Goal: Information Seeking & Learning: Learn about a topic

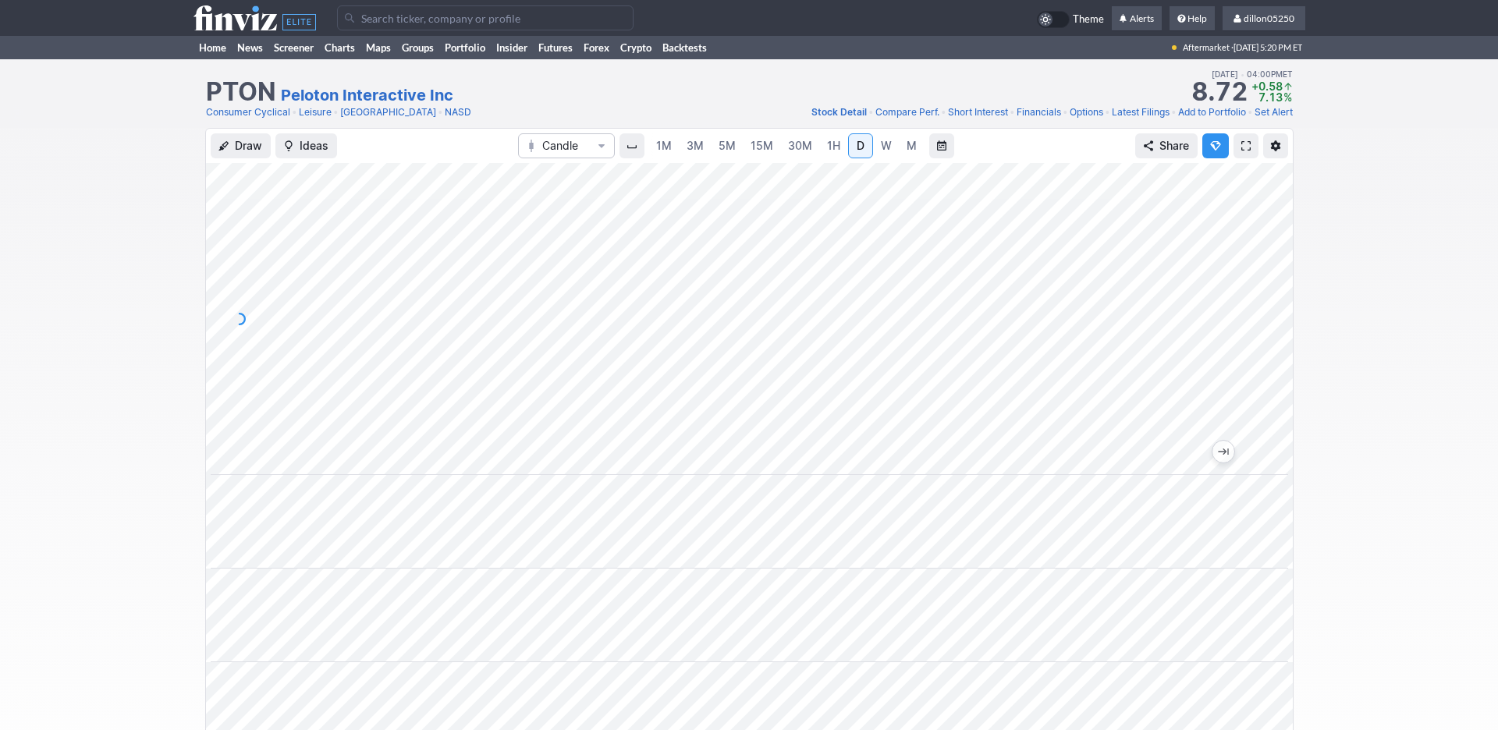
click at [382, 30] on input "Search" at bounding box center [485, 17] width 296 height 25
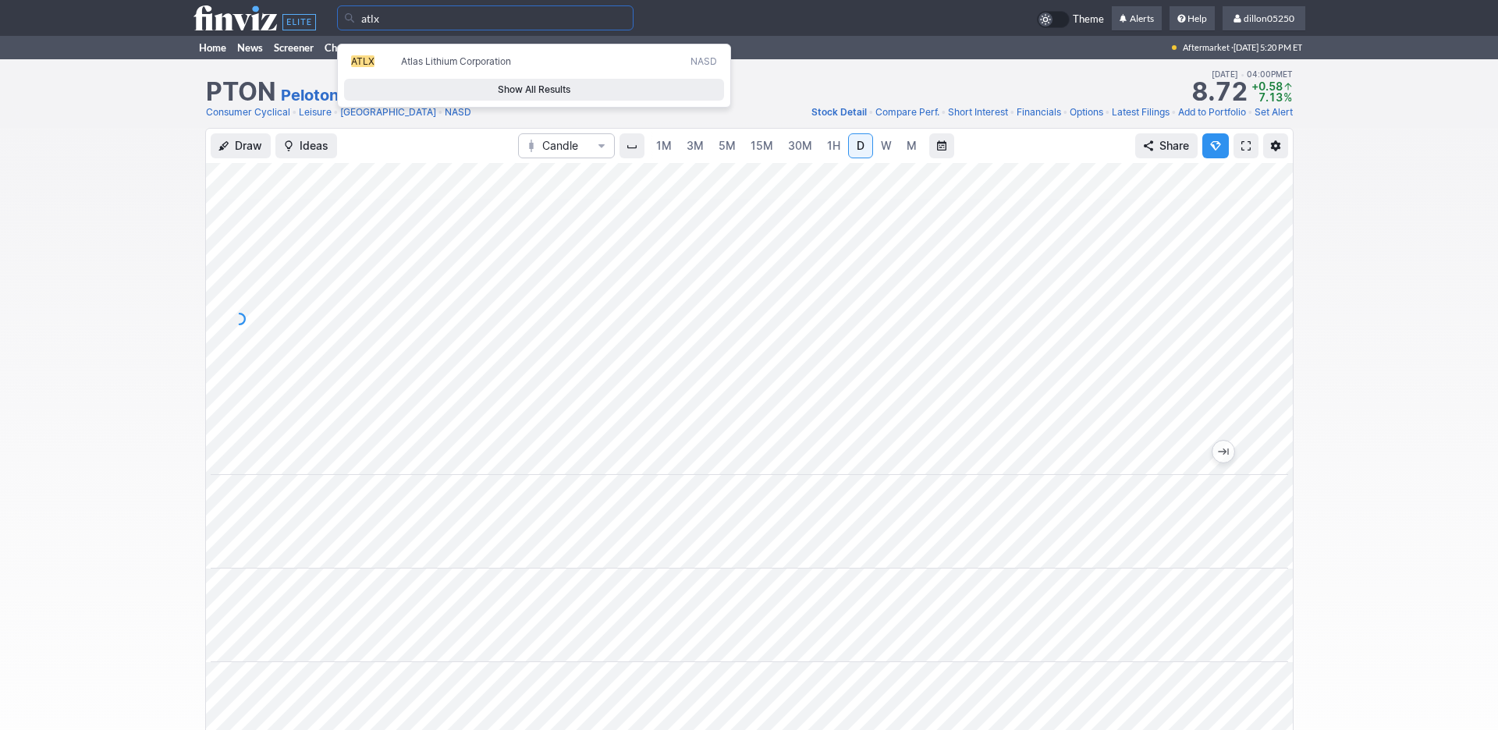
click at [374, 67] on span "ATLX" at bounding box center [362, 61] width 23 height 12
type input "ATLX"
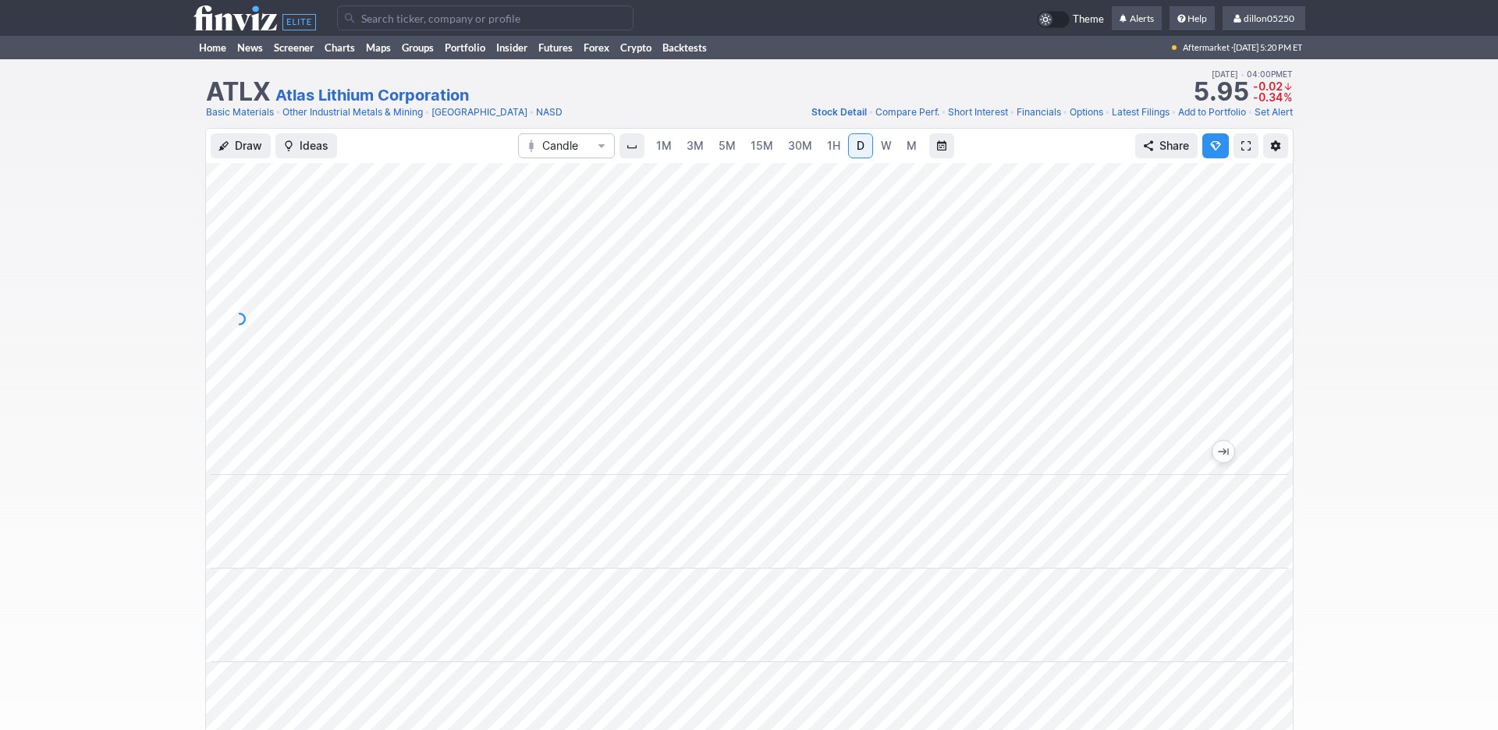
click at [881, 152] on span "W" at bounding box center [886, 145] width 11 height 13
click at [1241, 152] on span at bounding box center [1245, 146] width 9 height 12
click at [224, 59] on link "Home" at bounding box center [213, 47] width 38 height 23
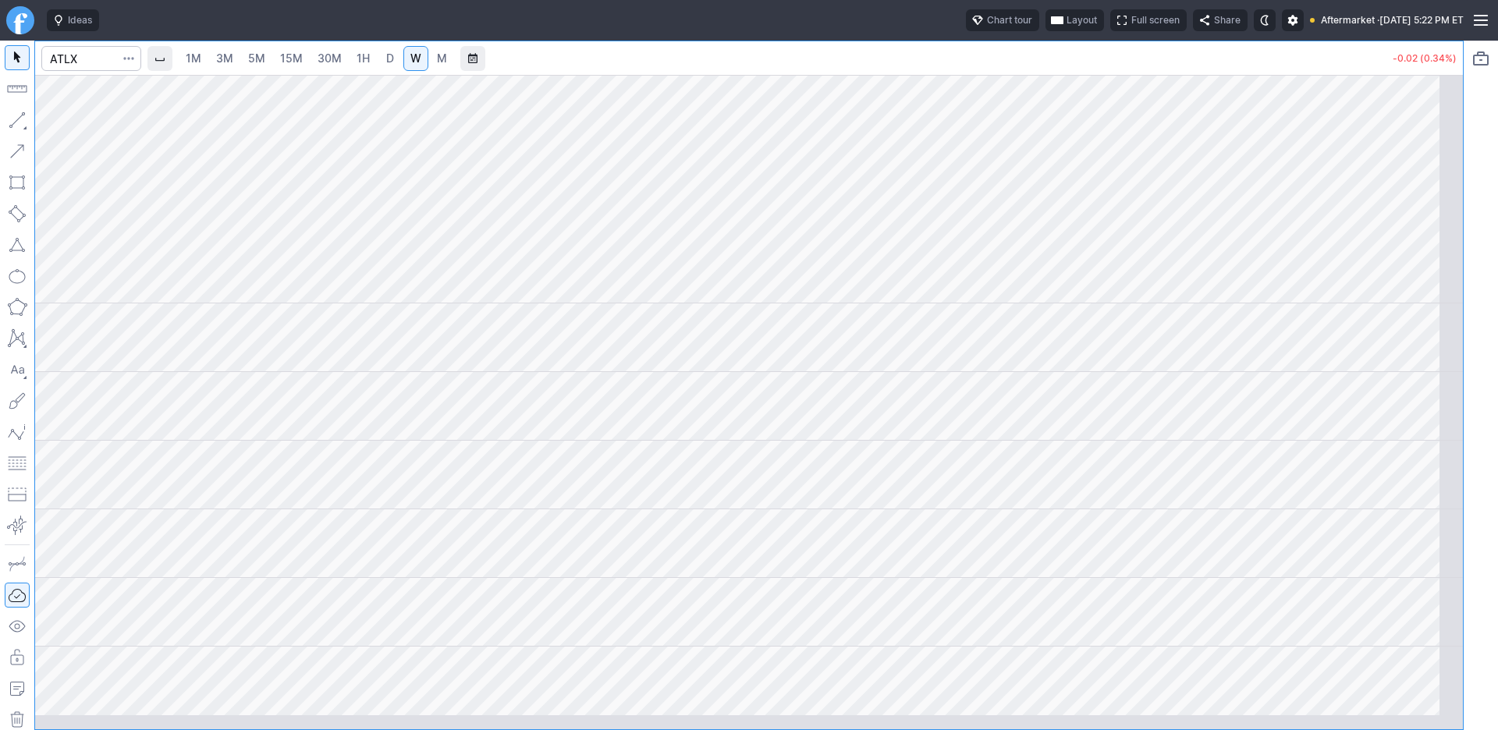
click at [1067, 28] on span "Layout" at bounding box center [1082, 20] width 30 height 16
click at [908, 72] on button "Layout" at bounding box center [897, 61] width 22 height 22
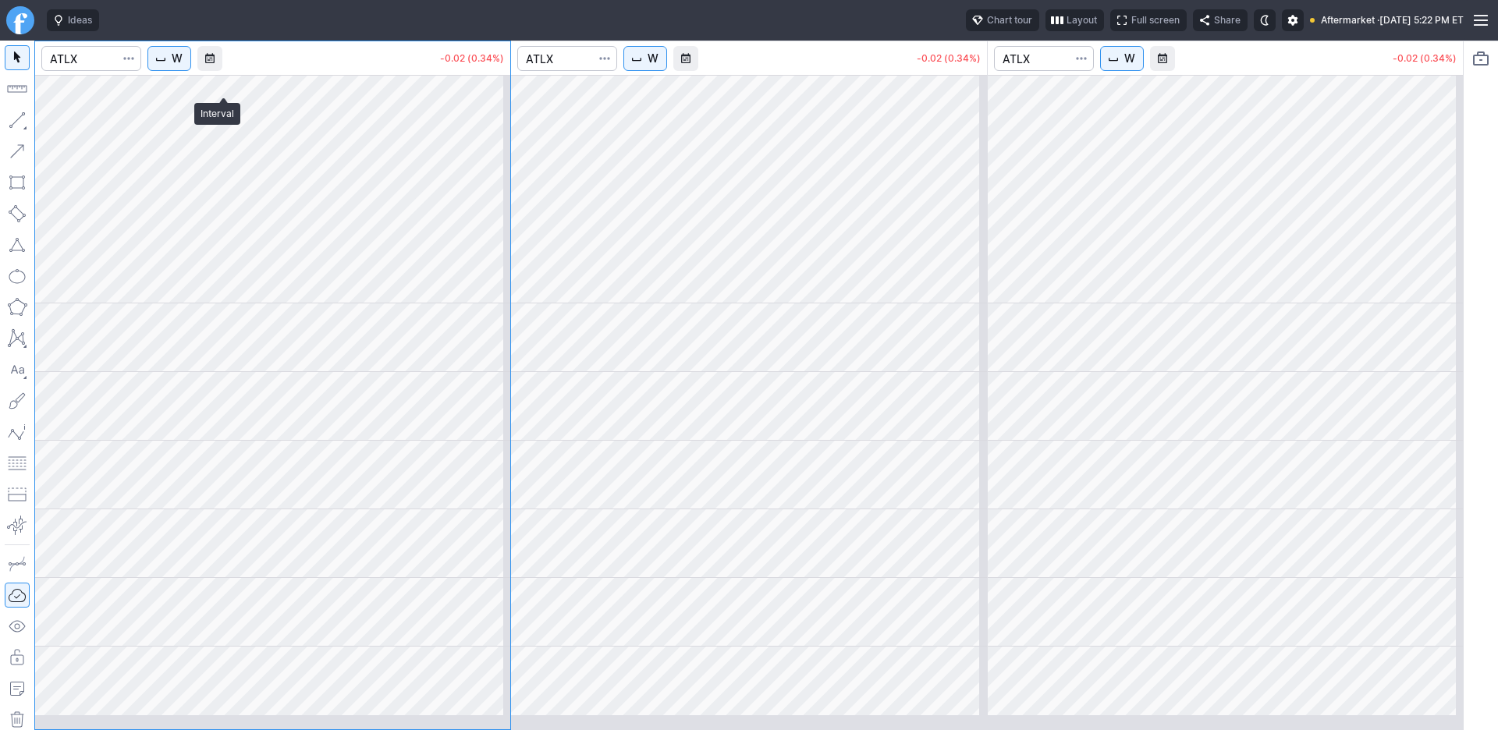
click at [183, 66] on span "W" at bounding box center [177, 59] width 11 height 16
click at [229, 122] on span "1 Minute" at bounding box center [233, 114] width 50 height 16
click at [707, 74] on div at bounding box center [749, 365] width 1498 height 730
click at [659, 66] on span "W" at bounding box center [653, 59] width 11 height 16
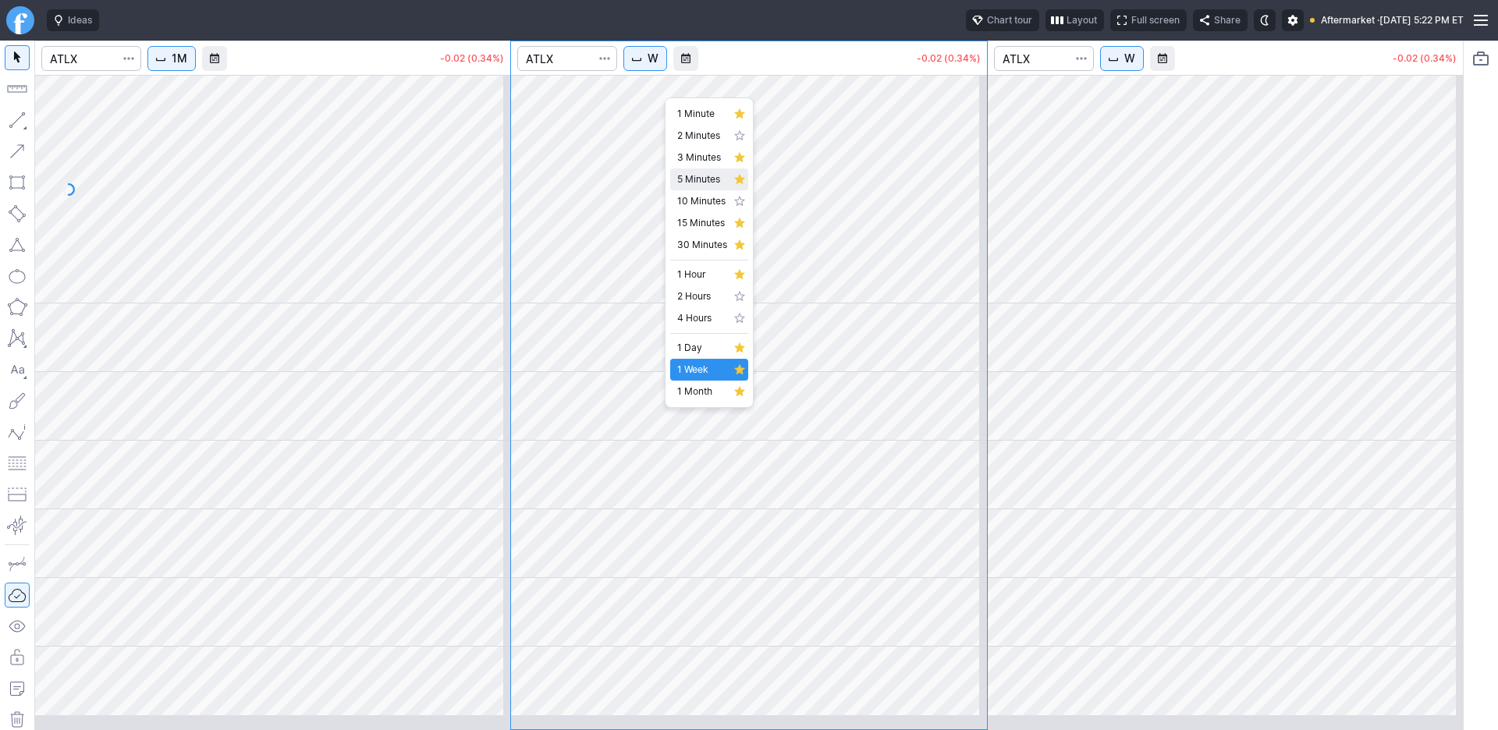
click at [702, 187] on span "5 Minutes" at bounding box center [702, 180] width 50 height 16
click at [1135, 66] on span "W" at bounding box center [1129, 59] width 11 height 16
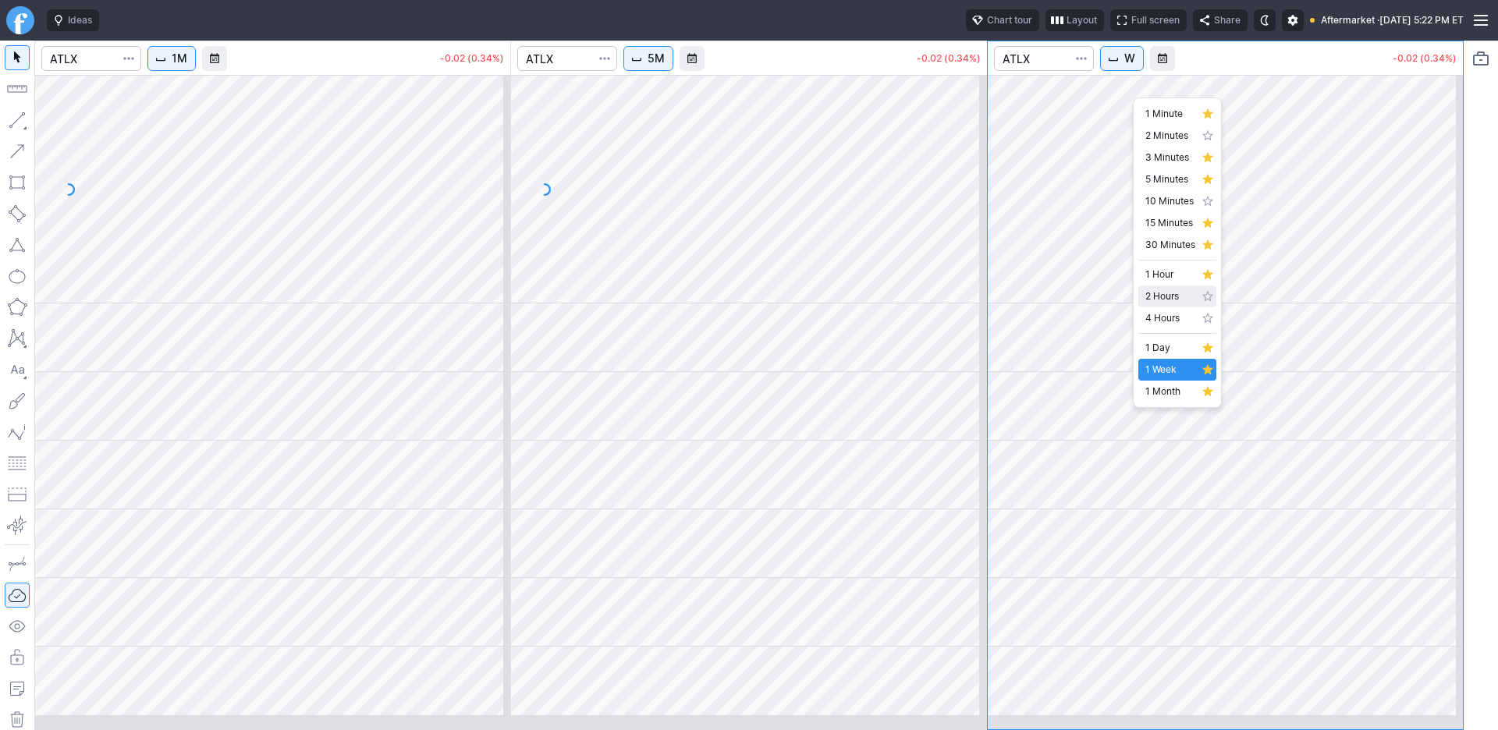
scroll to position [20, 0]
click at [1161, 356] on span "1 Day" at bounding box center [1170, 348] width 50 height 16
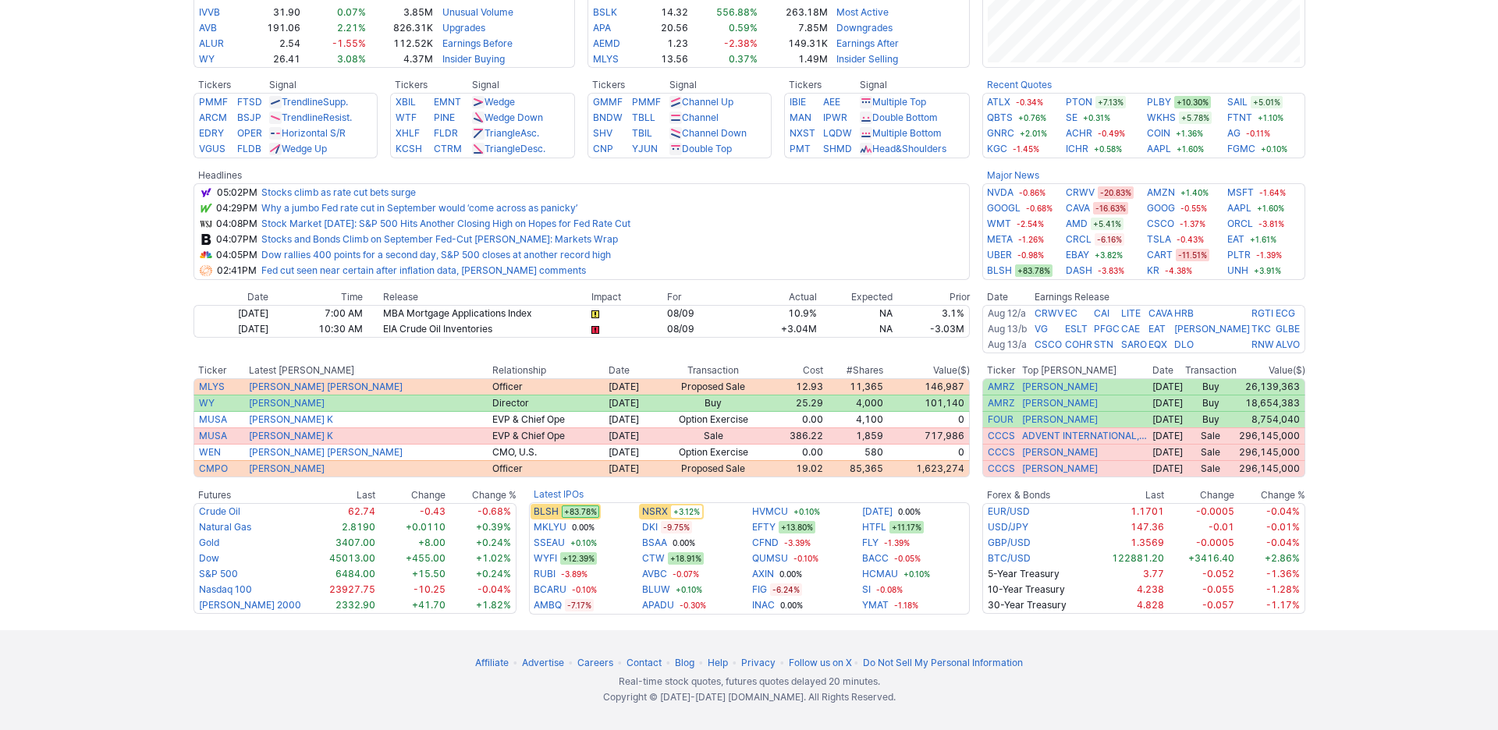
scroll to position [867, 0]
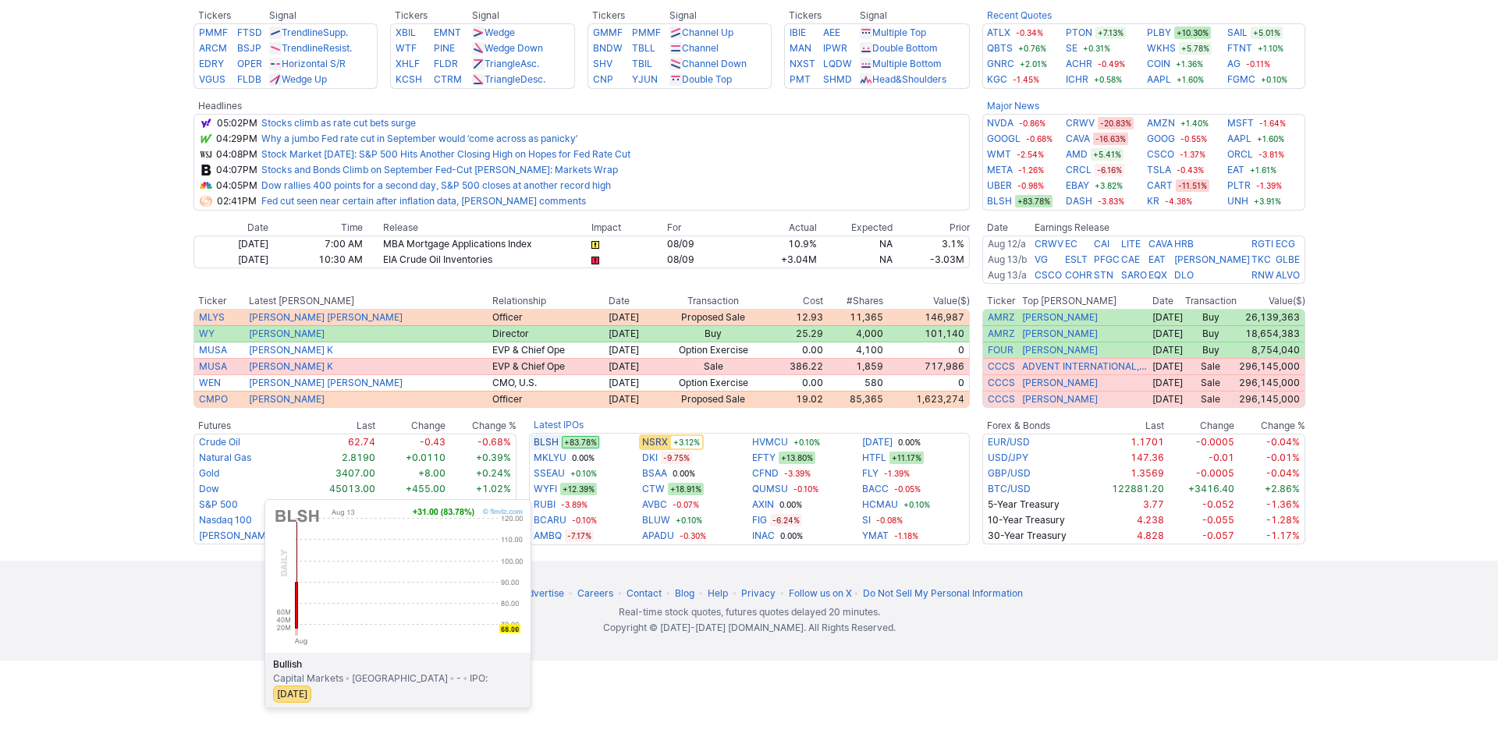
click at [552, 443] on link "BLSH" at bounding box center [546, 443] width 25 height 16
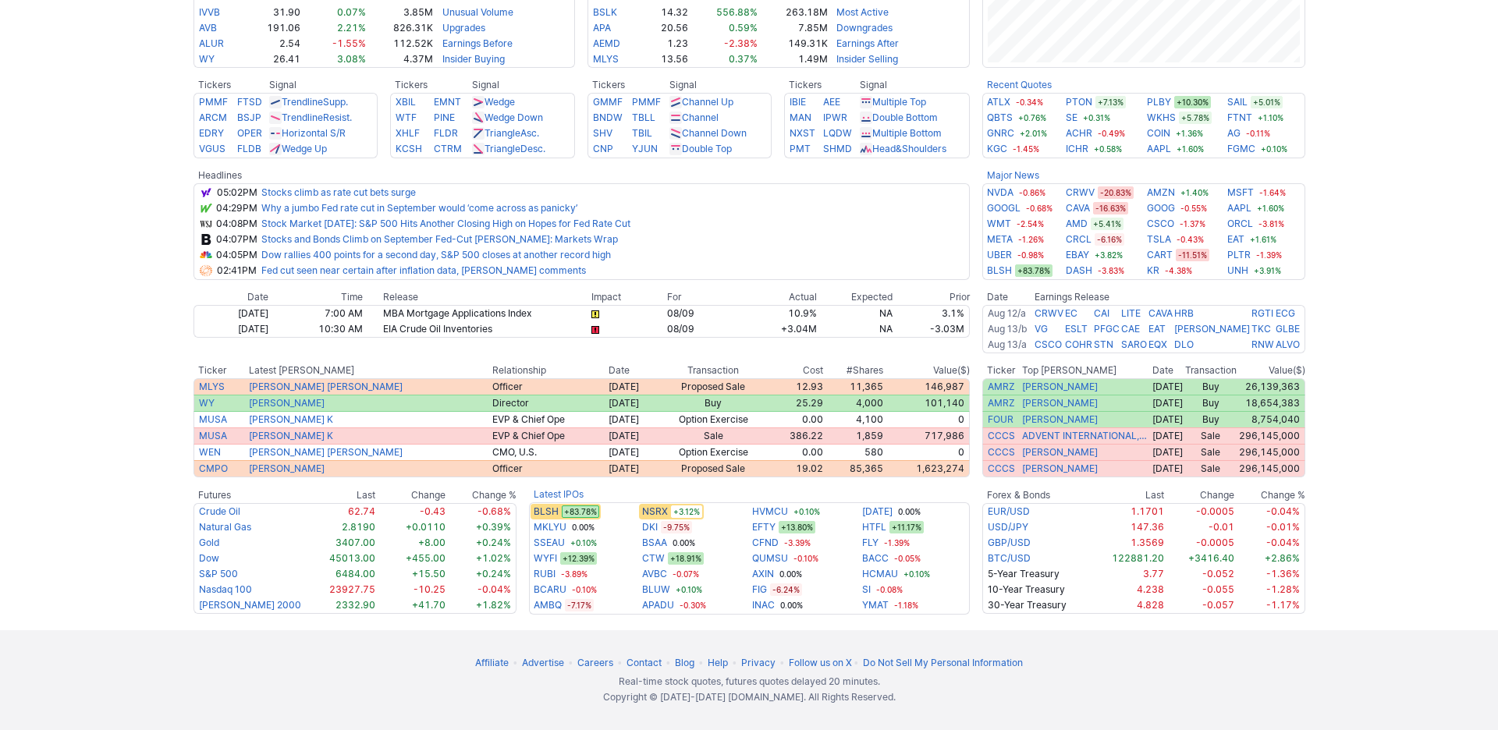
scroll to position [516, 0]
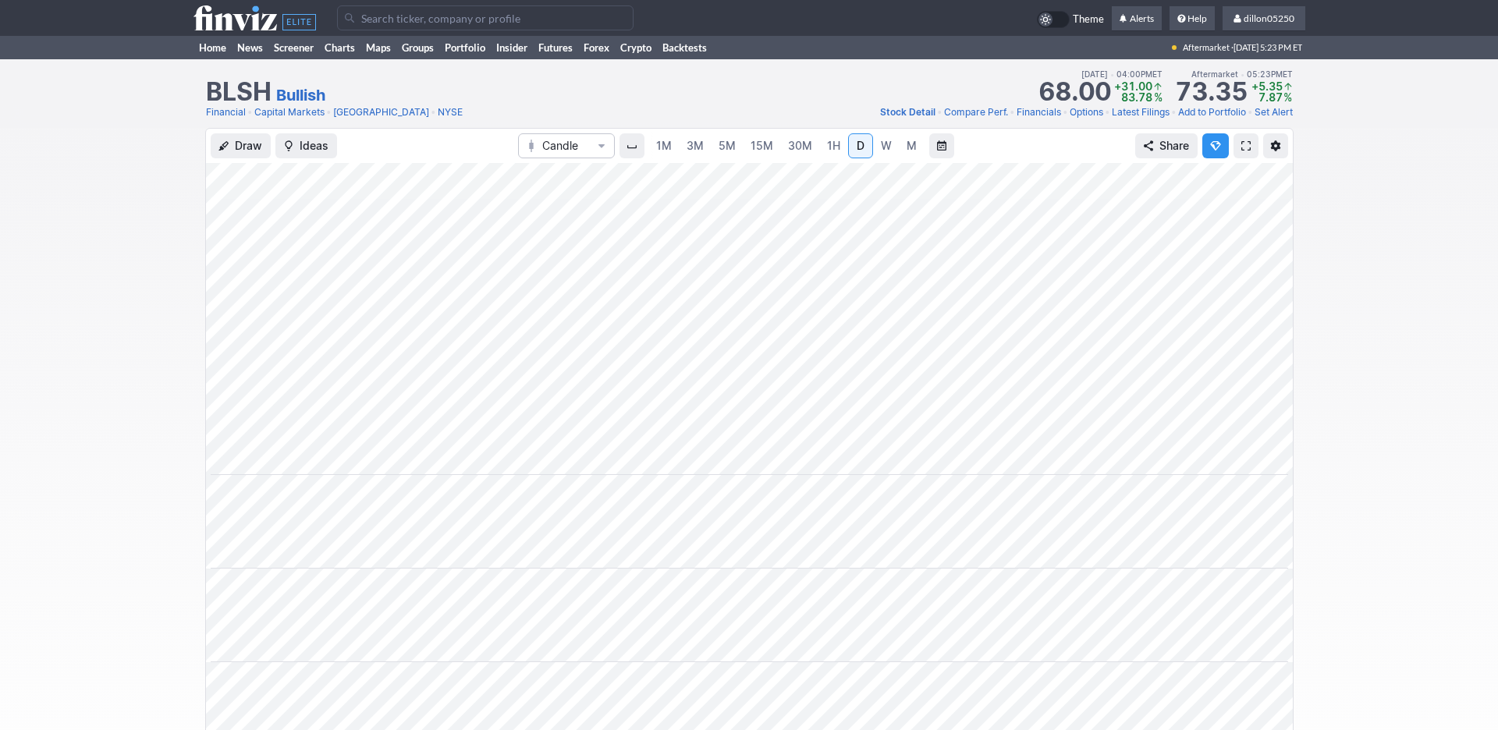
scroll to position [0, 94]
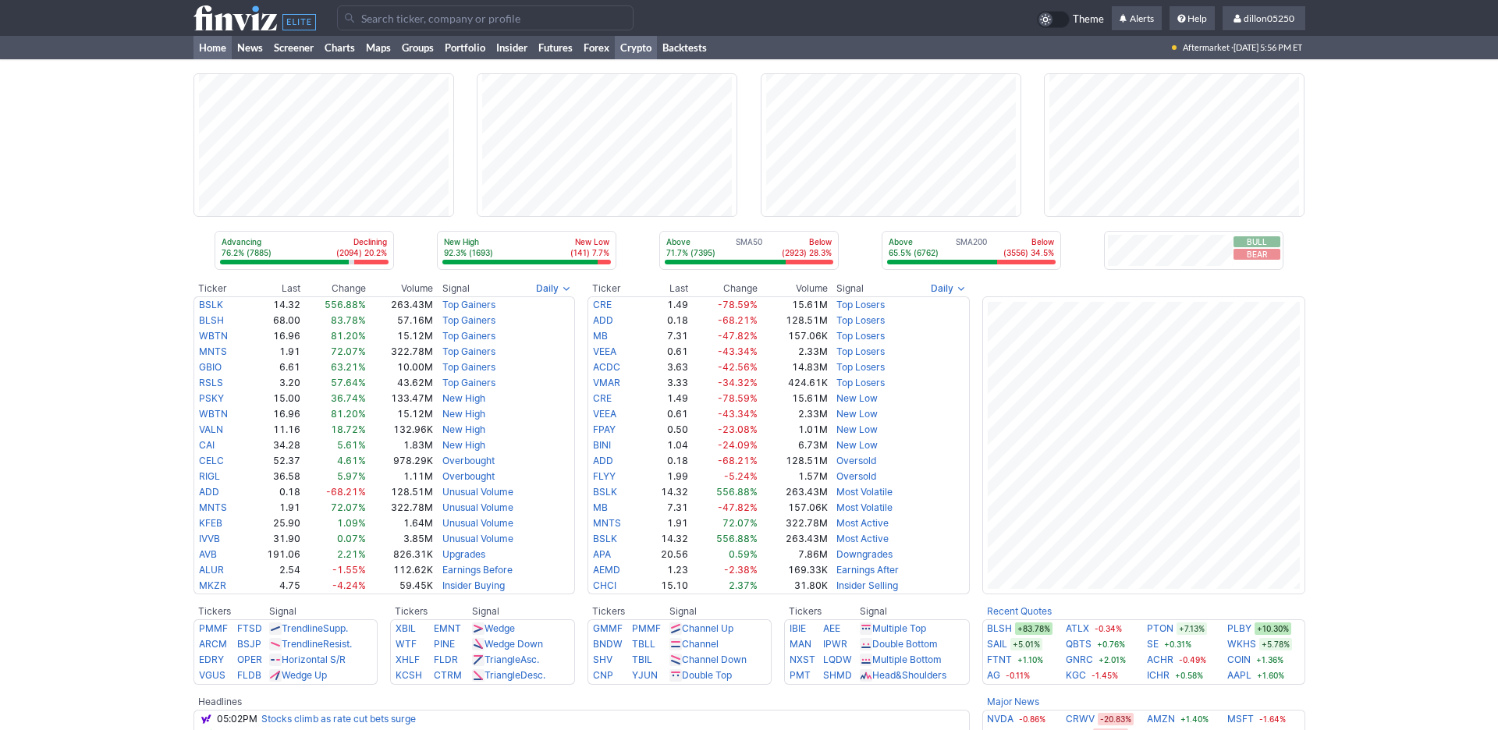
click at [657, 59] on link "Crypto" at bounding box center [636, 47] width 42 height 23
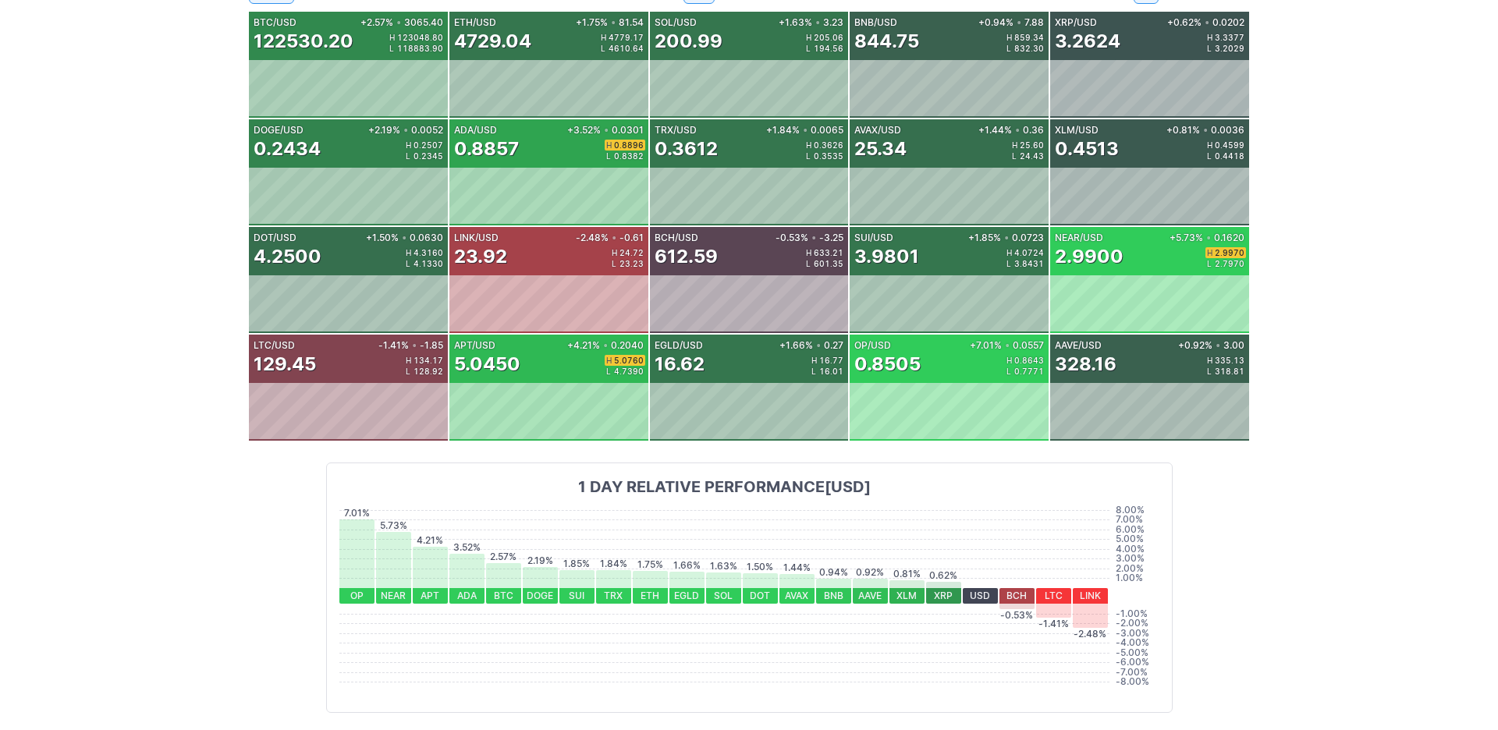
scroll to position [225, 0]
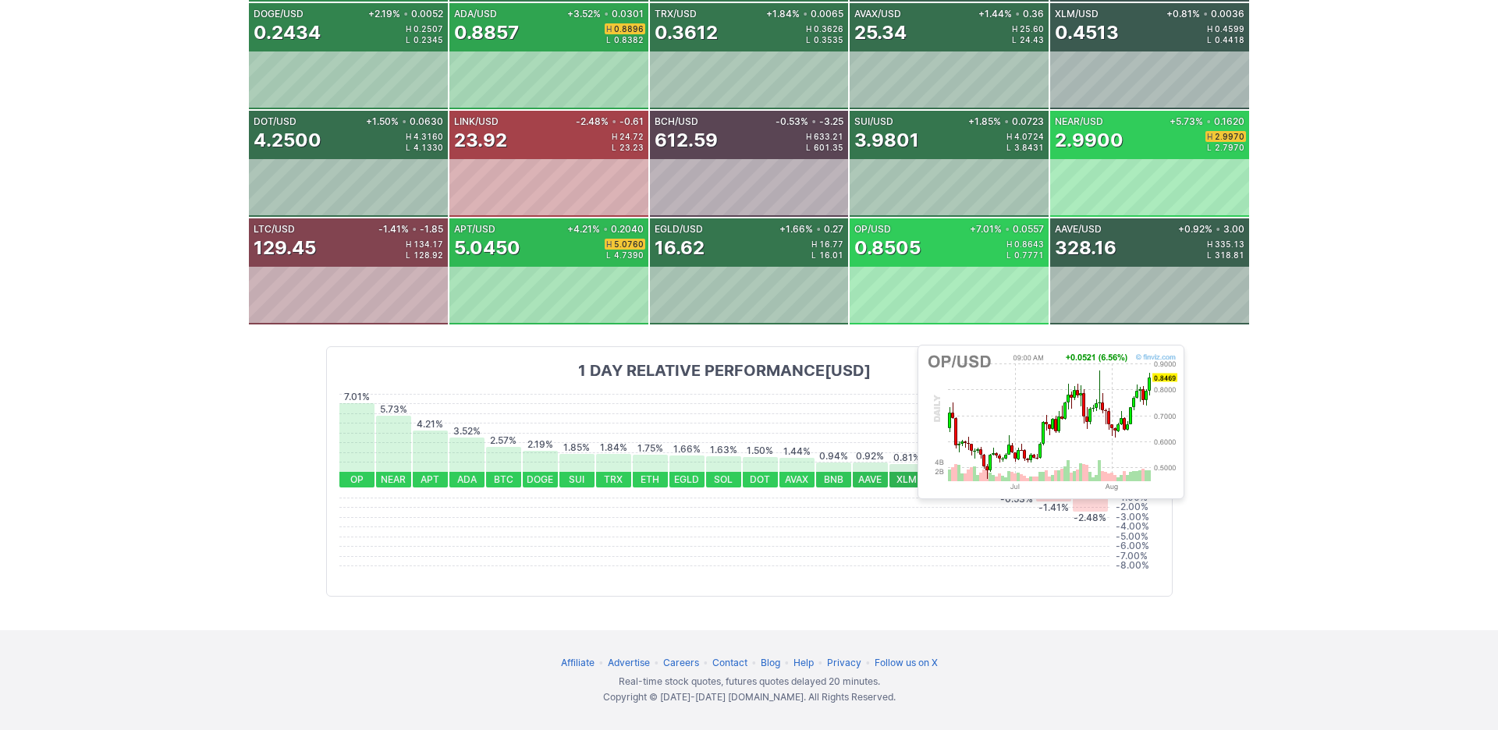
click at [910, 261] on div "0.8505" at bounding box center [887, 248] width 66 height 25
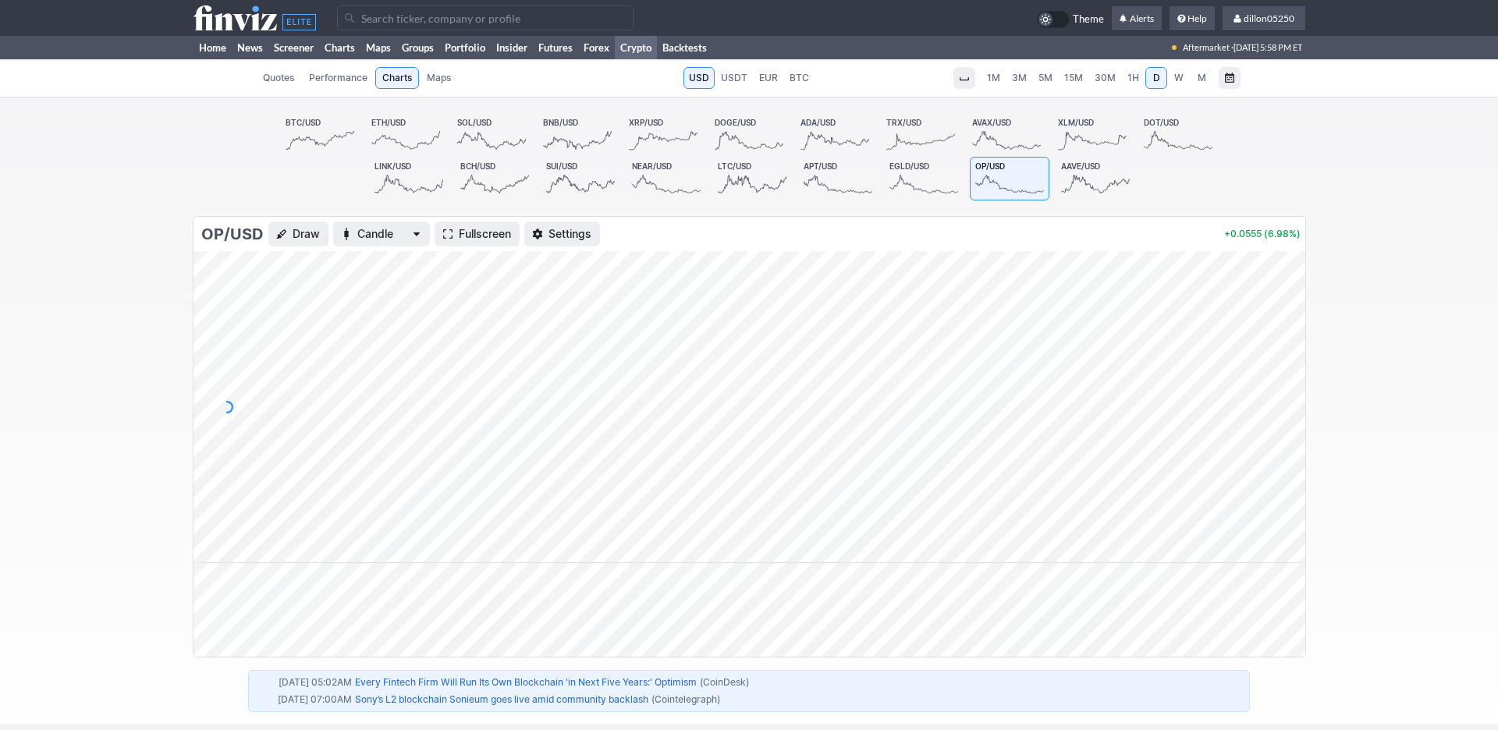
scroll to position [243, 0]
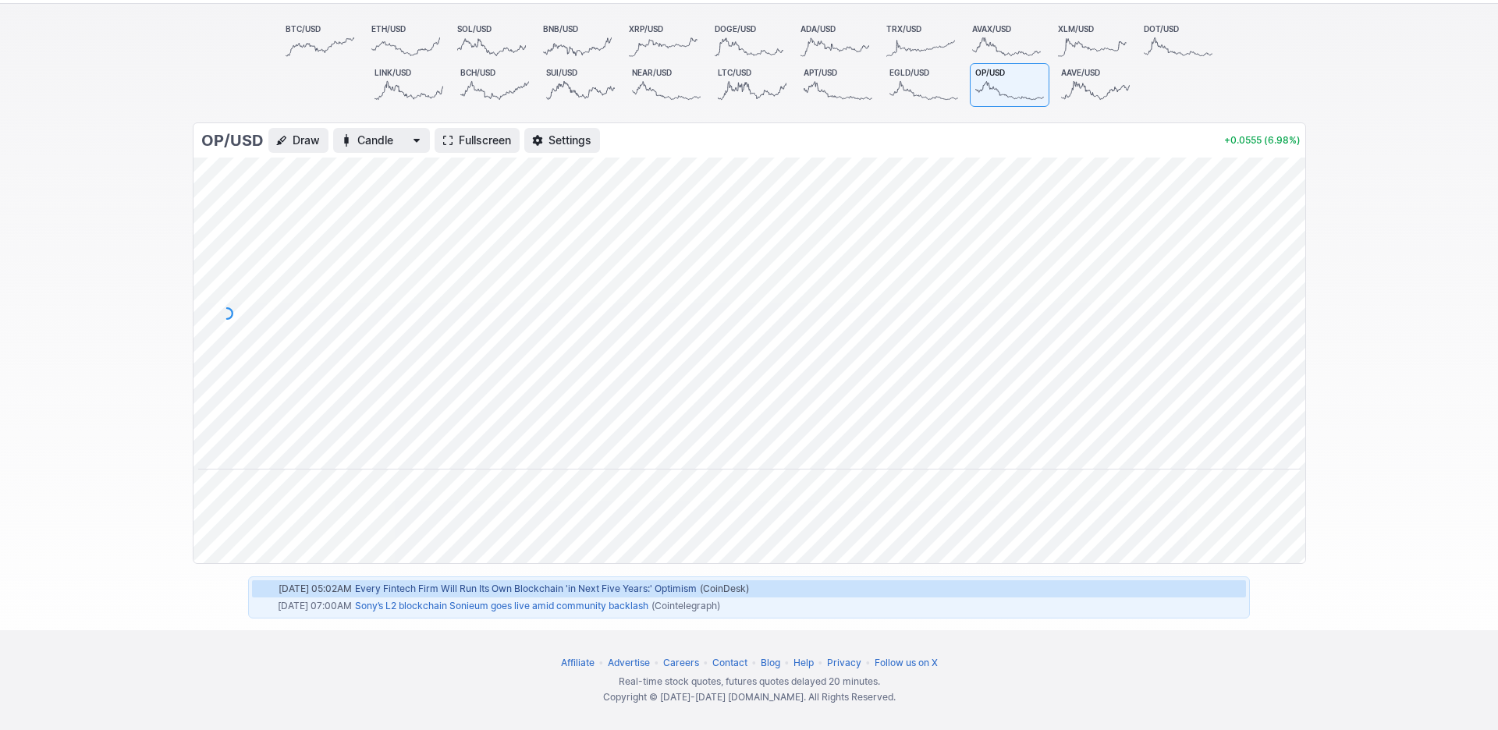
click at [475, 583] on link "Every Fintech Firm Will Run Its Own Blockchain 'in Next Five Years:' Optimism" at bounding box center [526, 589] width 342 height 12
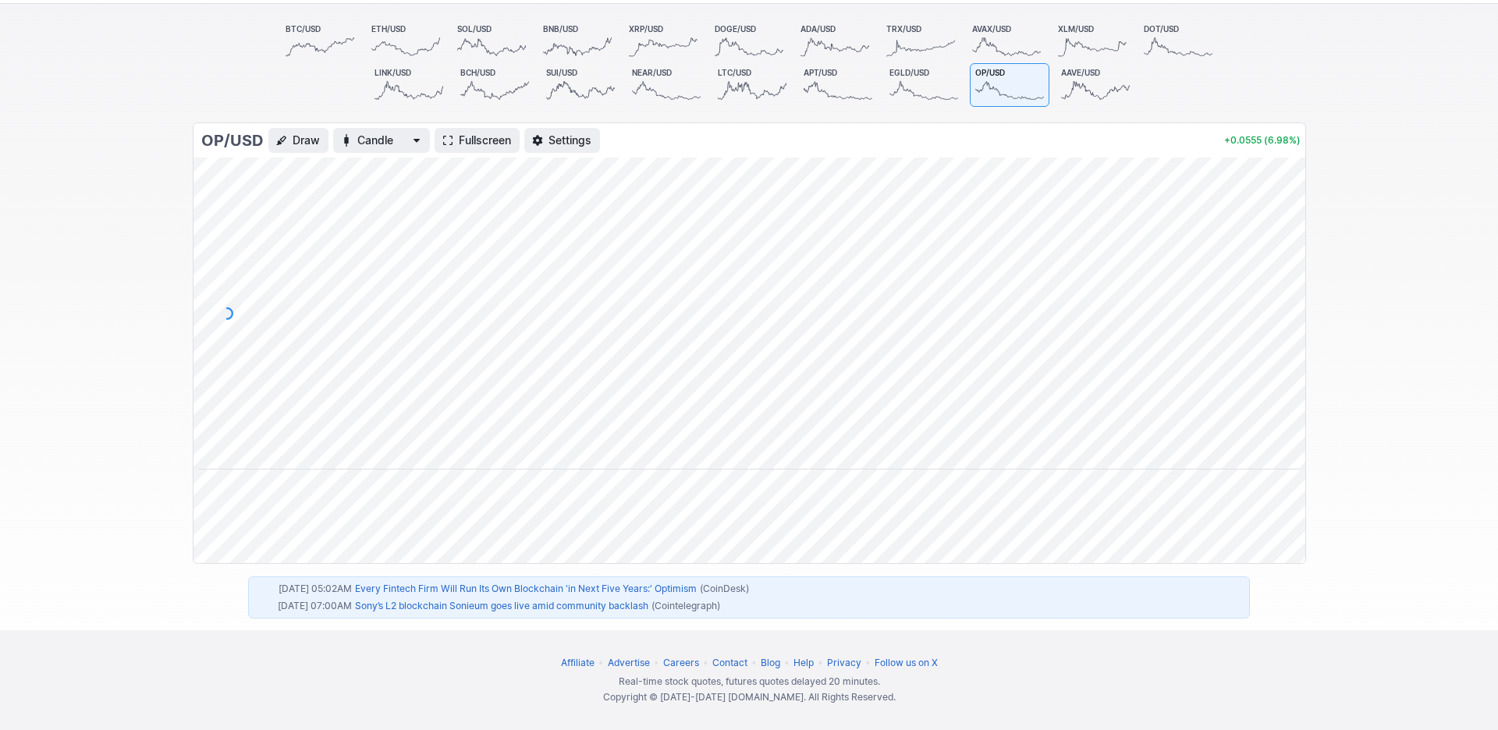
scroll to position [0, 0]
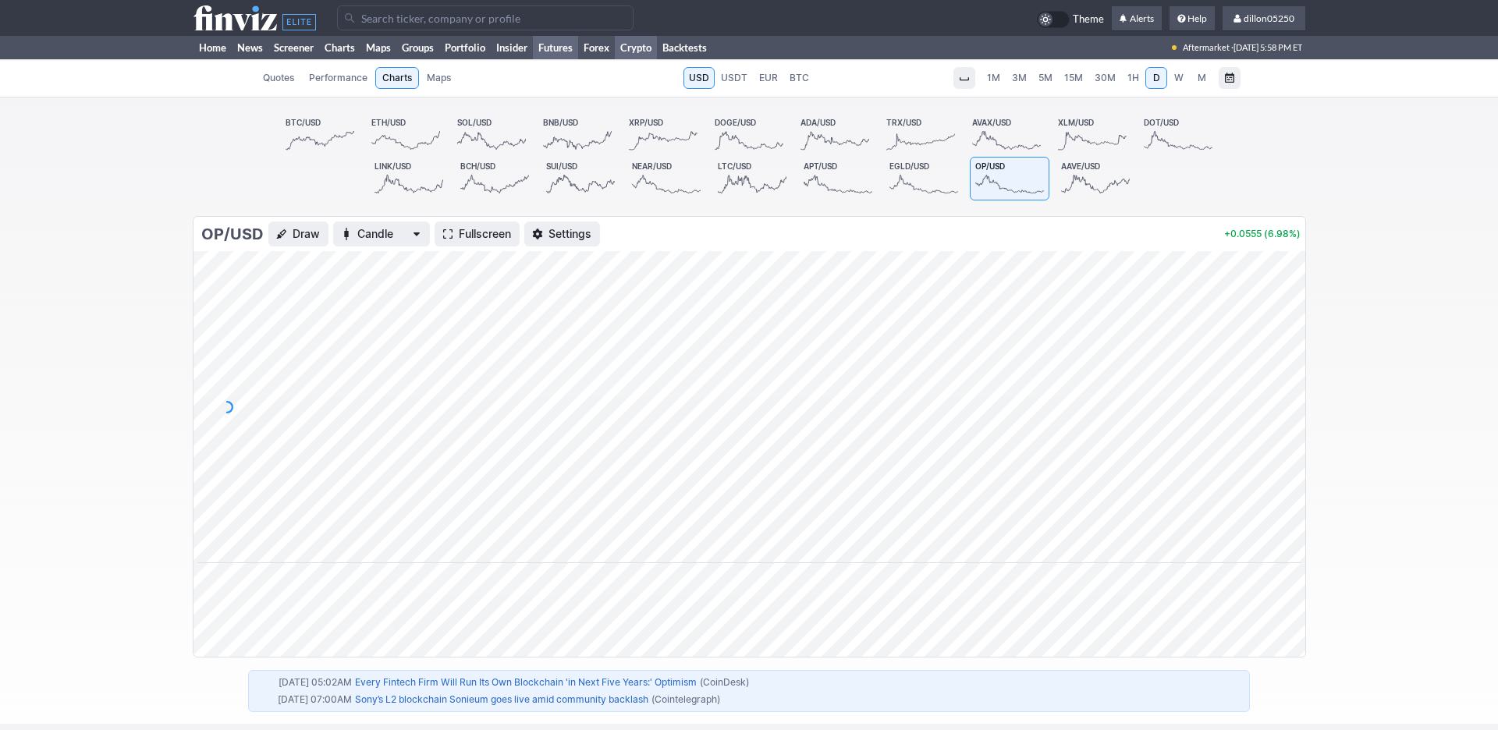
click at [578, 59] on link "Futures" at bounding box center [555, 47] width 45 height 23
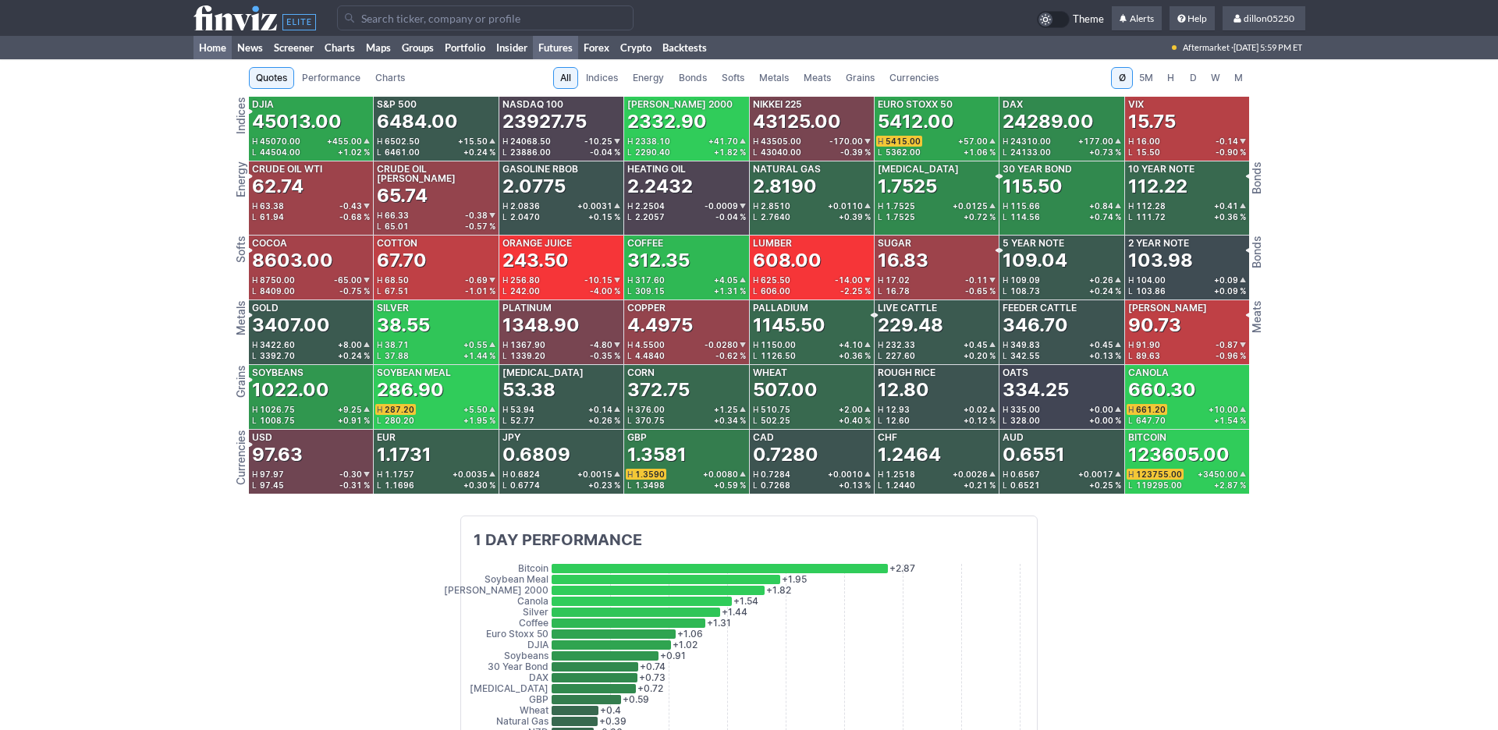
click at [213, 59] on link "Home" at bounding box center [213, 47] width 38 height 23
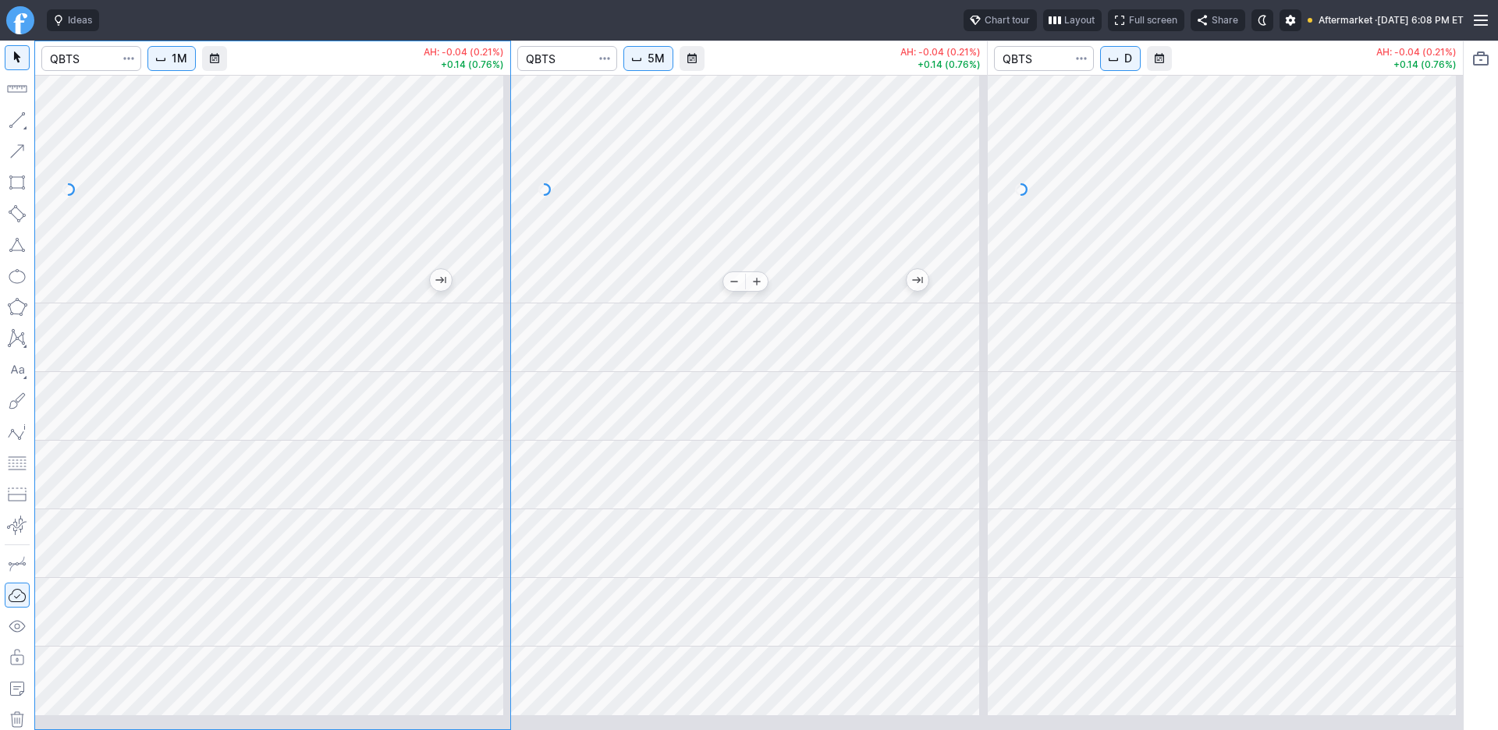
click at [495, 237] on div "1M AH: -0.04 (0.21%) +0.14 (0.76%) 5M AH: -0.04 (0.21%) +0.14 (0.76%) D AH: -0.…" at bounding box center [748, 386] width 1429 height 690
